Goal: Information Seeking & Learning: Learn about a topic

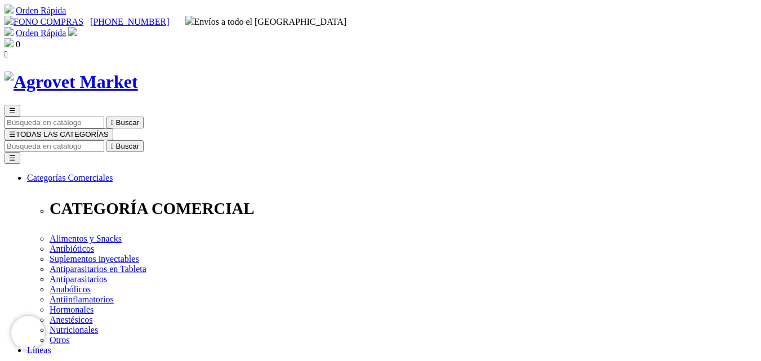
drag, startPoint x: 769, startPoint y: 59, endPoint x: 762, endPoint y: 16, distance: 44.0
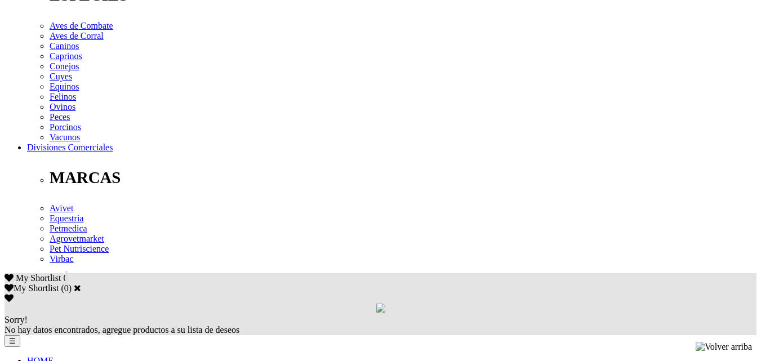
drag, startPoint x: 769, startPoint y: 59, endPoint x: 769, endPoint y: 188, distance: 129.6
